Goal: Task Accomplishment & Management: Manage account settings

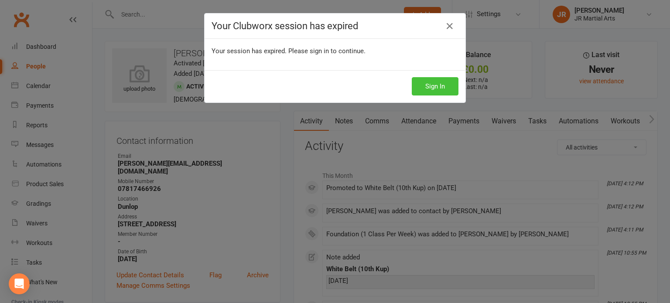
click at [438, 88] on button "Sign In" at bounding box center [435, 86] width 47 height 18
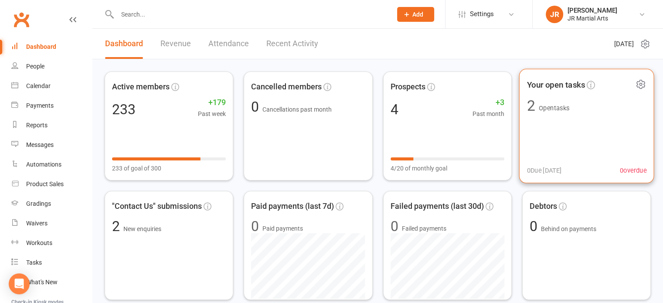
click at [591, 119] on div "Your open tasks 2 Open tasks 0 Due today 0 overdue" at bounding box center [586, 126] width 135 height 115
